Goal: Task Accomplishment & Management: Manage account settings

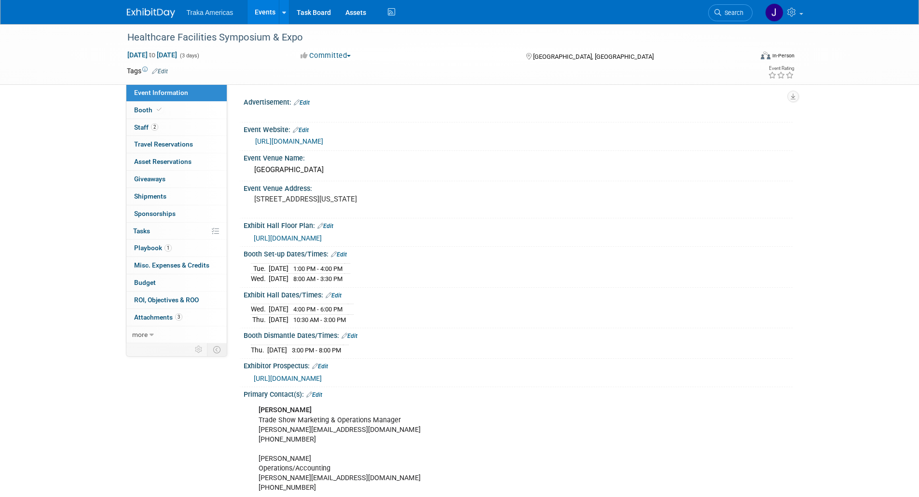
select select "Regional"
click at [138, 13] on img at bounding box center [151, 13] width 48 height 10
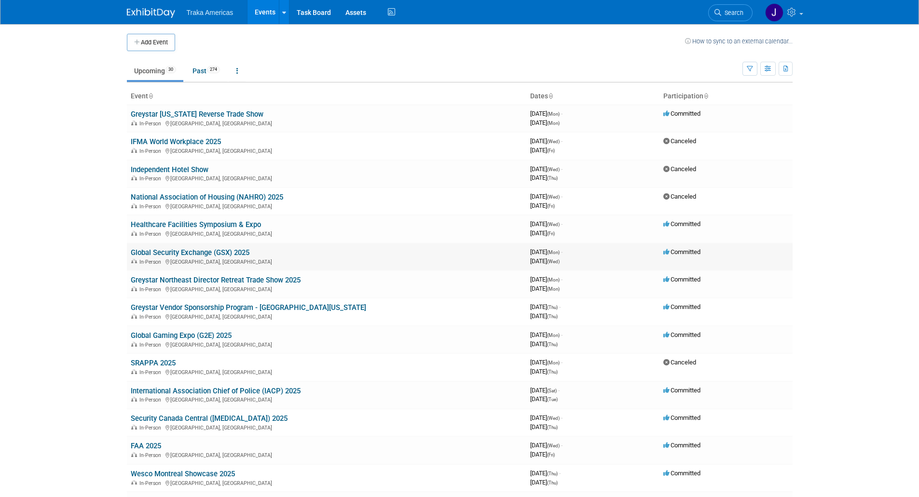
click at [191, 252] on link "Global Security Exchange (GSX) 2025" at bounding box center [190, 252] width 119 height 9
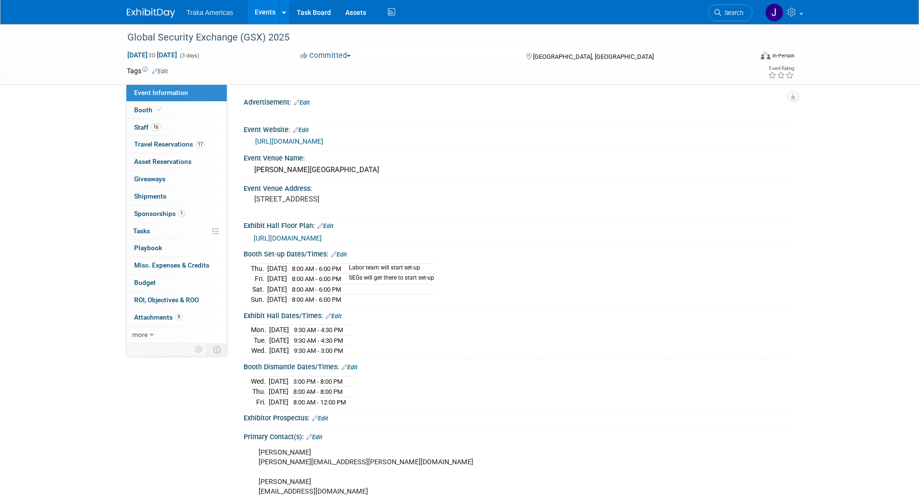
select select "National"
click at [341, 255] on link "Edit" at bounding box center [339, 254] width 16 height 7
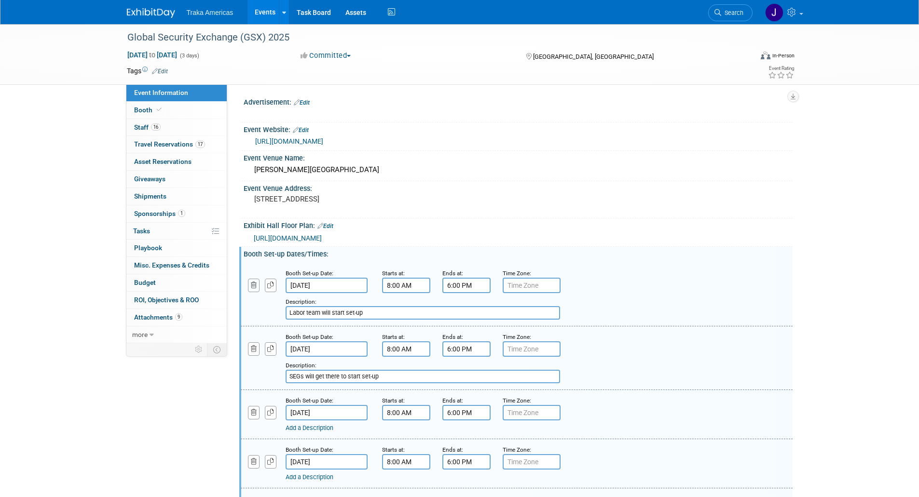
click at [254, 285] on icon "button" at bounding box center [254, 285] width 6 height 6
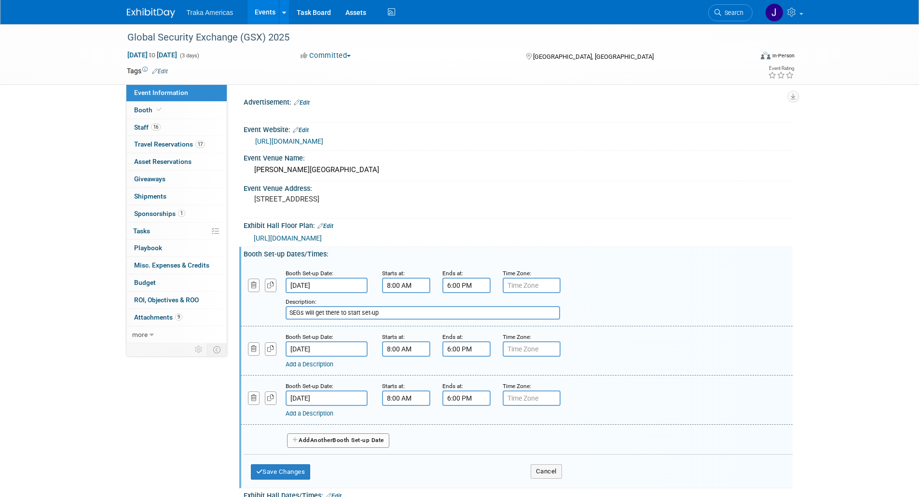
click at [289, 314] on input "SEGs will get there to start set-up" at bounding box center [423, 313] width 274 height 14
click at [299, 312] on input "LArbor team will start set up. SEGs will get there to start set-up" at bounding box center [423, 313] width 274 height 14
click at [463, 315] on input "Labor team will start set up. SEGs will get there to start set-up" at bounding box center [423, 313] width 274 height 14
type input "Labor team will start set up. SEGs will show up this day as well in the AM"
click at [289, 466] on button "Save Changes" at bounding box center [281, 472] width 60 height 15
